Goal: Information Seeking & Learning: Learn about a topic

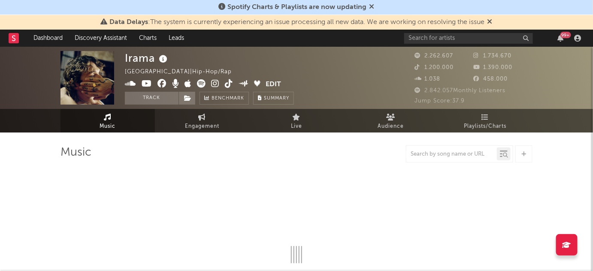
select select "6m"
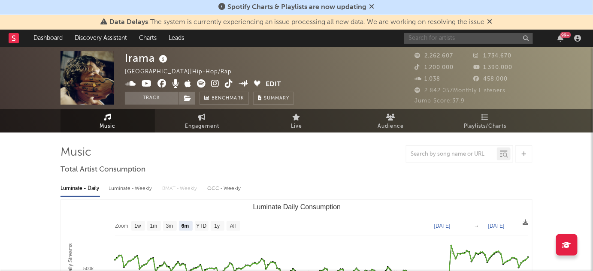
click at [491, 38] on input "text" at bounding box center [468, 38] width 129 height 11
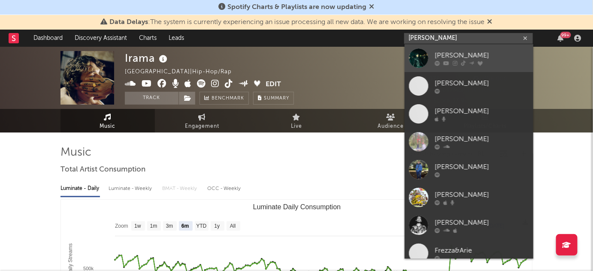
type input "[PERSON_NAME]"
click at [456, 68] on link "[PERSON_NAME]" at bounding box center [469, 58] width 129 height 28
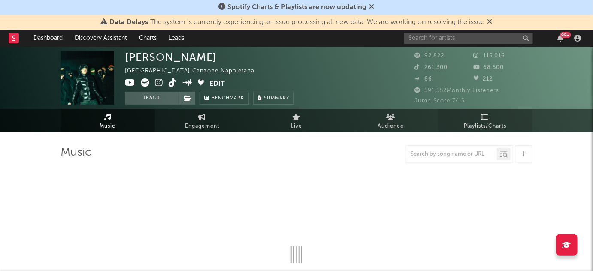
select select "6m"
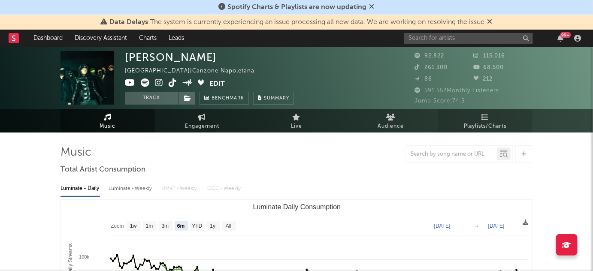
click at [488, 124] on span "Playlists/Charts" at bounding box center [485, 126] width 42 height 10
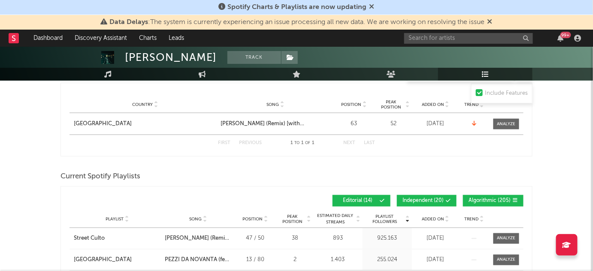
scroll to position [409, 0]
click at [429, 201] on span "Independent ( 20 )" at bounding box center [423, 201] width 41 height 5
click at [482, 196] on button "Algorithmic ( 205 )" at bounding box center [493, 201] width 61 height 12
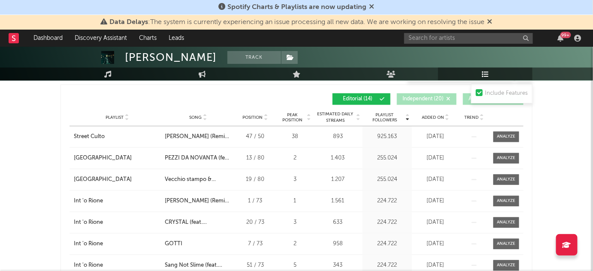
scroll to position [462, 0]
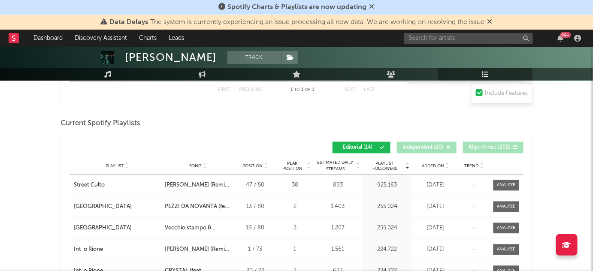
click at [449, 163] on icon at bounding box center [447, 164] width 4 height 3
